Goal: Task Accomplishment & Management: Complete application form

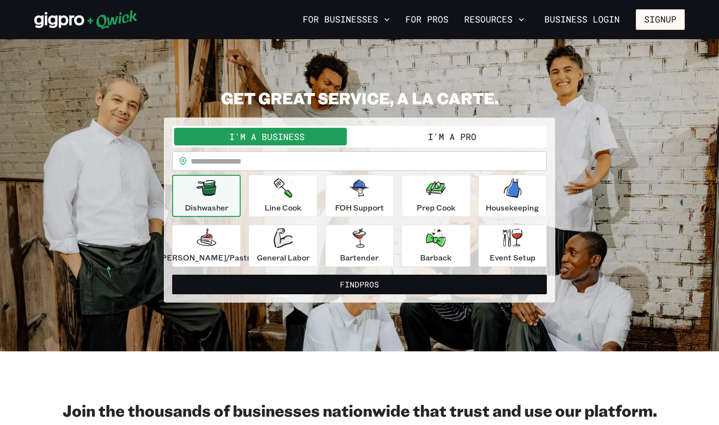
click at [394, 139] on button "I'm a Pro" at bounding box center [452, 137] width 185 height 18
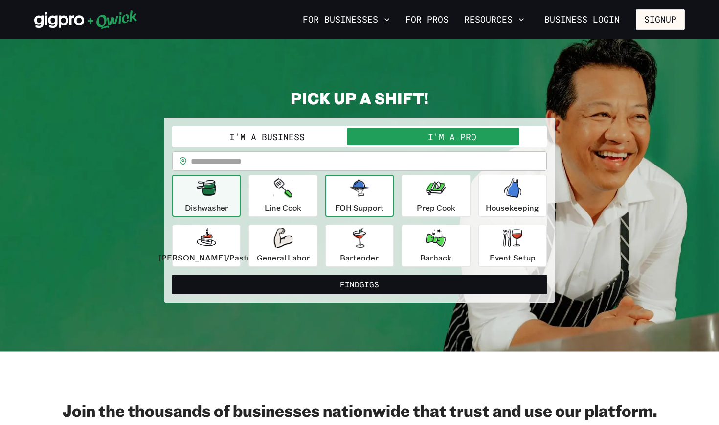
click at [370, 204] on p "FOH Support" at bounding box center [359, 208] width 49 height 12
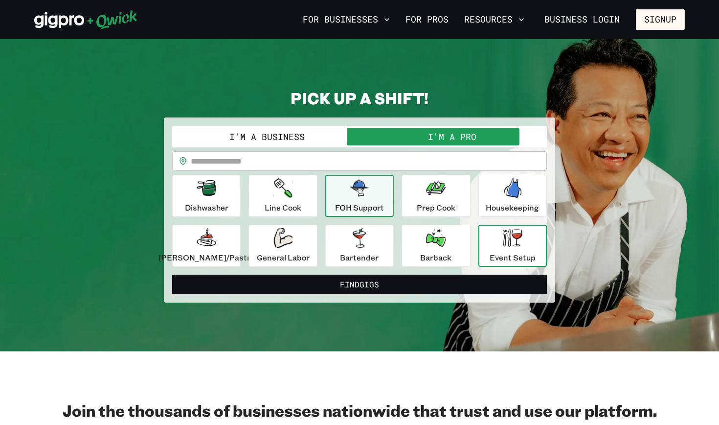
click at [495, 249] on div "Event Setup" at bounding box center [513, 245] width 46 height 35
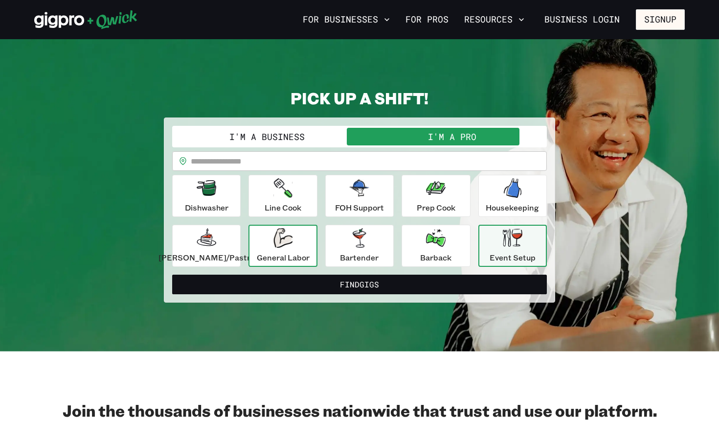
click at [291, 252] on p "General Labor" at bounding box center [283, 257] width 53 height 12
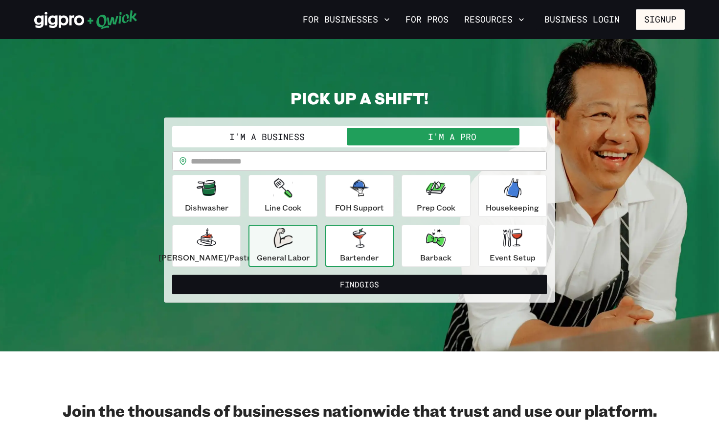
click at [369, 258] on p "Bartender" at bounding box center [359, 257] width 39 height 12
click at [301, 249] on div "General Labor" at bounding box center [283, 245] width 53 height 35
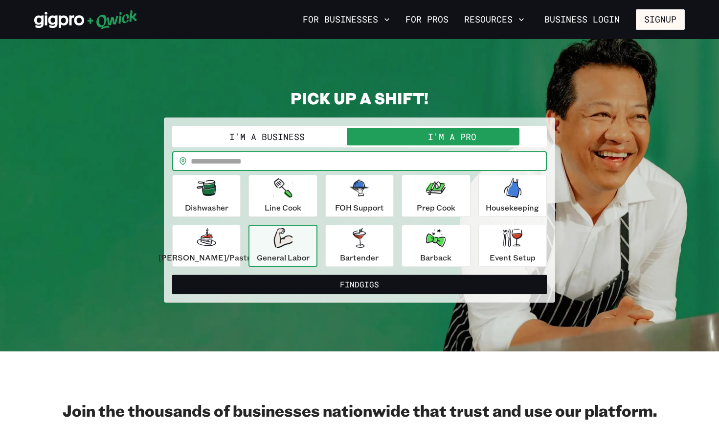
click at [321, 158] on input "text" at bounding box center [369, 161] width 356 height 20
type input "*****"
click at [503, 241] on icon "button" at bounding box center [513, 237] width 20 height 18
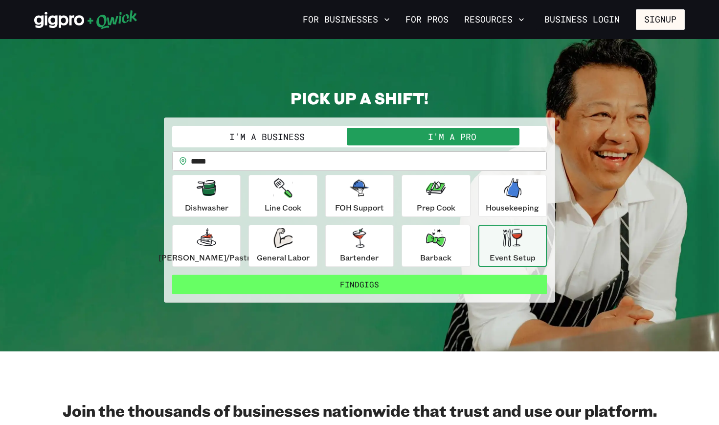
click at [446, 278] on button "Find Gigs" at bounding box center [359, 284] width 375 height 20
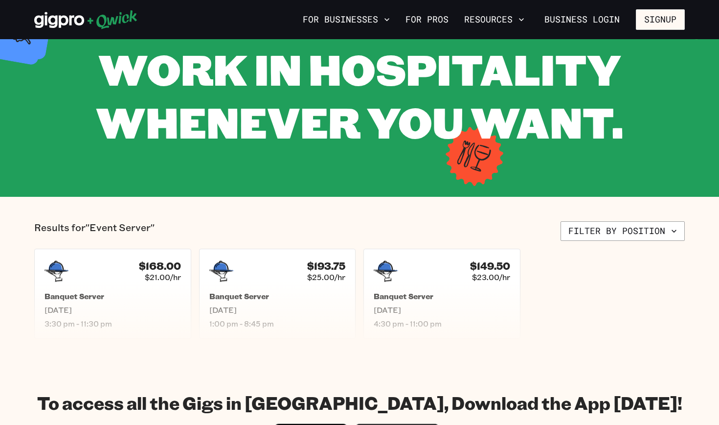
scroll to position [13, 0]
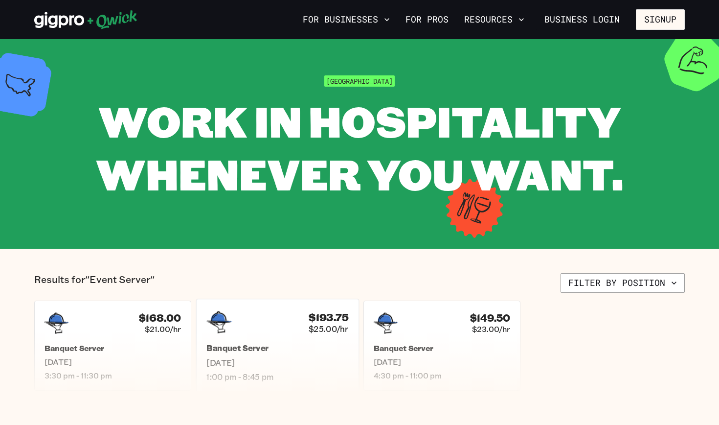
click at [307, 357] on span "[DATE]" at bounding box center [277, 362] width 142 height 10
